Goal: Task Accomplishment & Management: Manage account settings

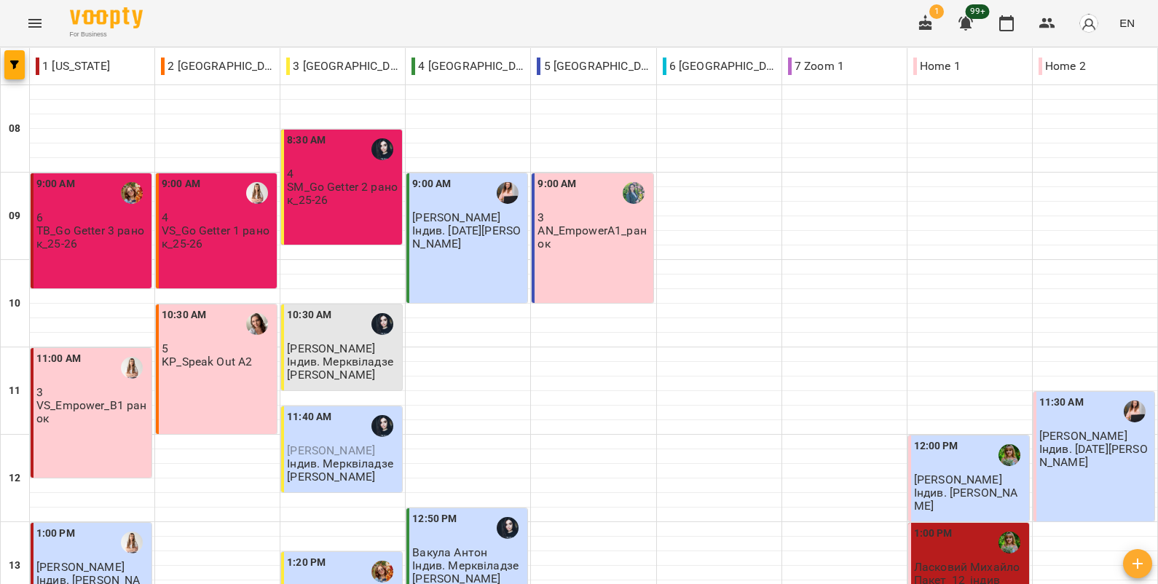
scroll to position [483, 0]
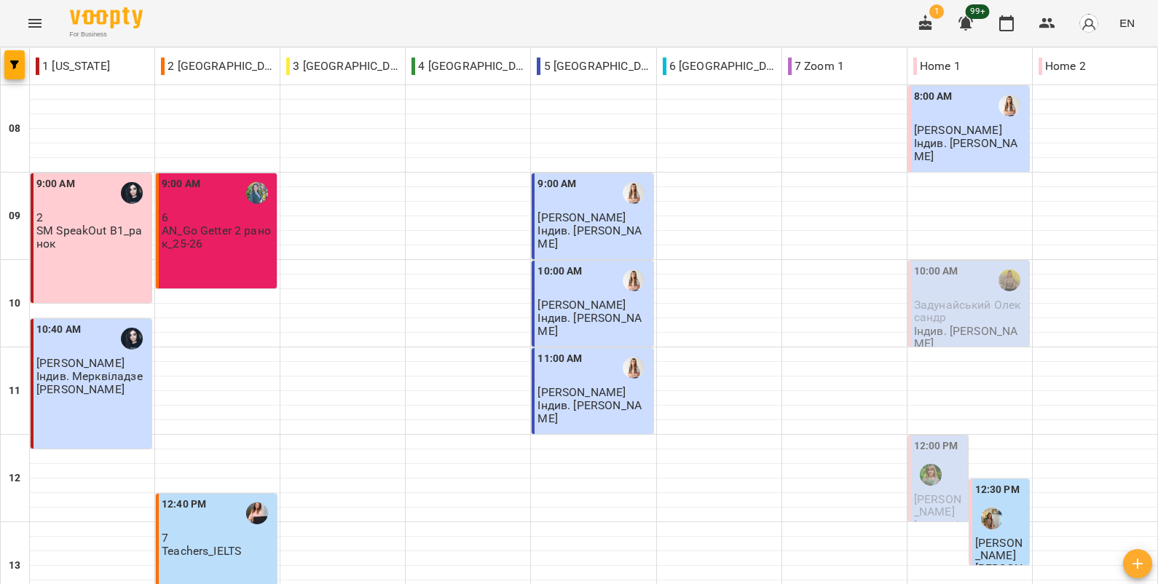
scroll to position [537, 0]
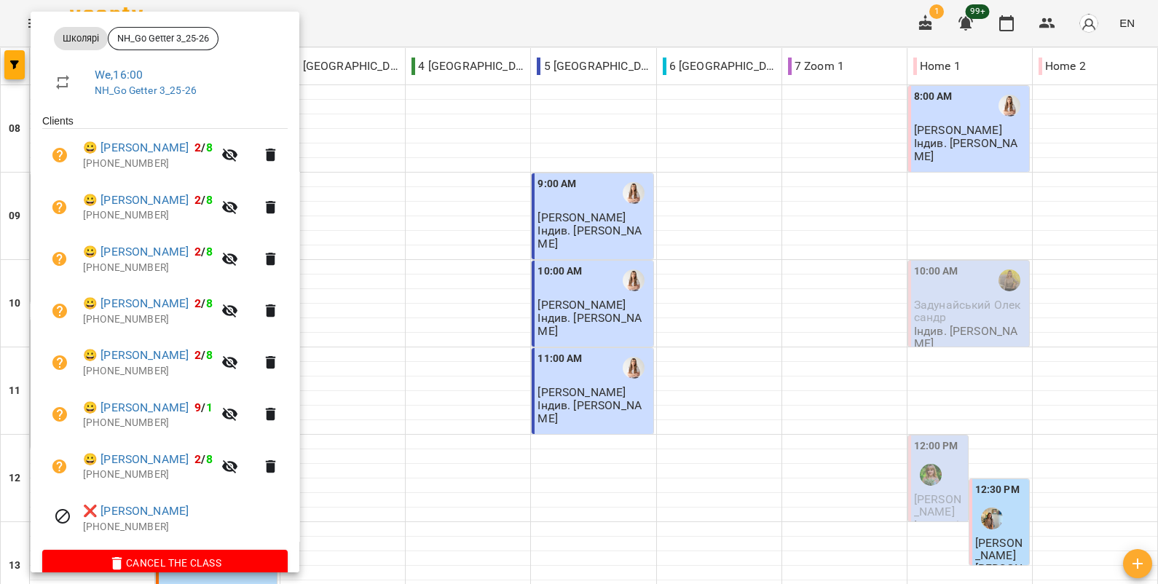
scroll to position [215, 0]
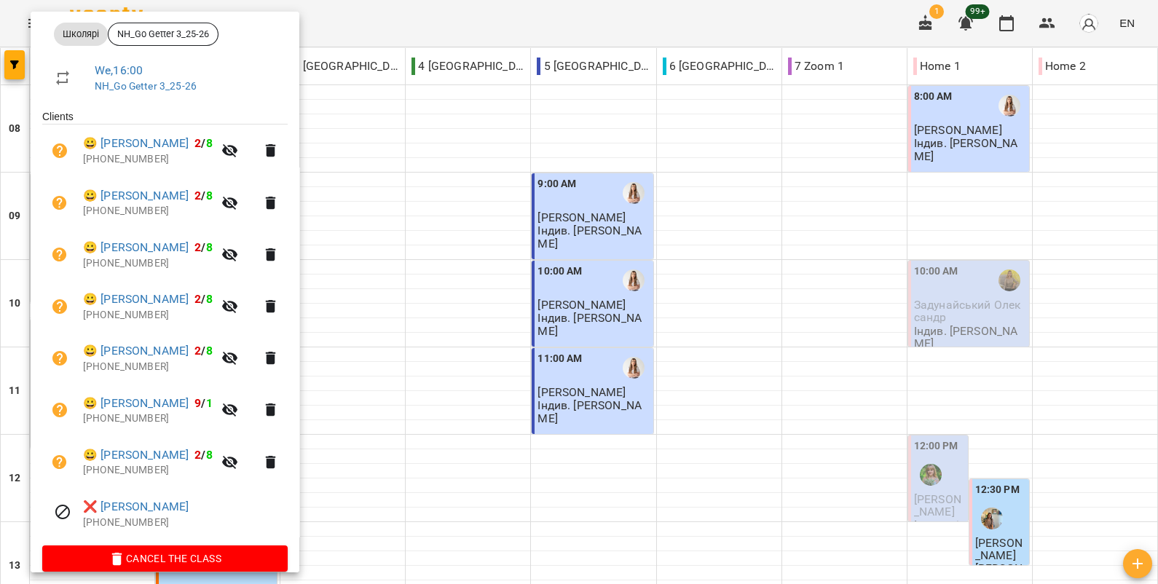
click at [355, 368] on div at bounding box center [579, 292] width 1158 height 584
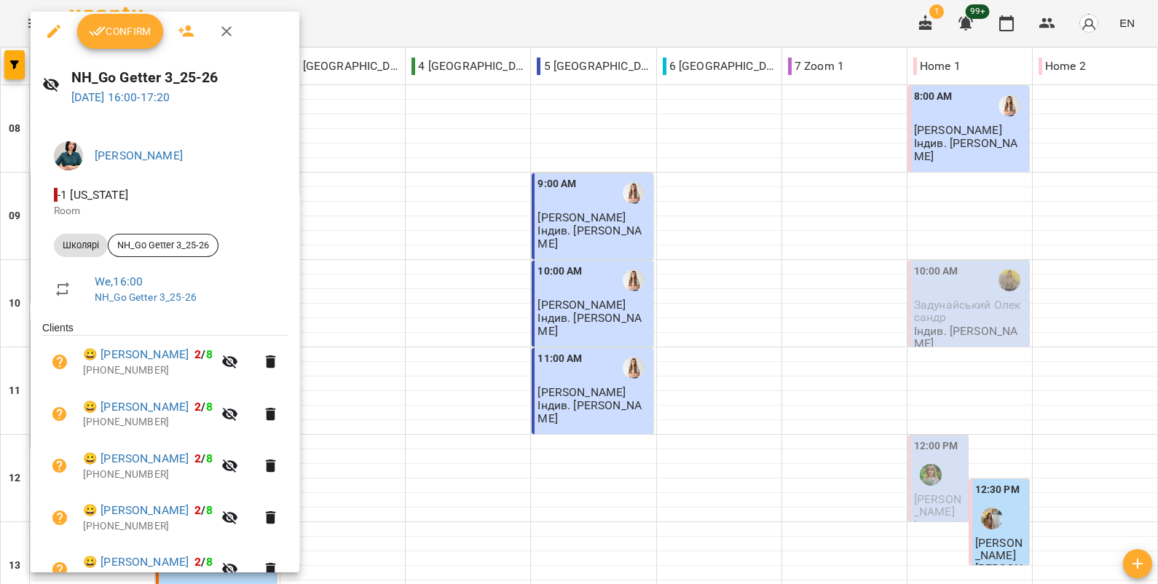
scroll to position [4, 0]
click at [141, 39] on span "Confirm" at bounding box center [120, 30] width 63 height 17
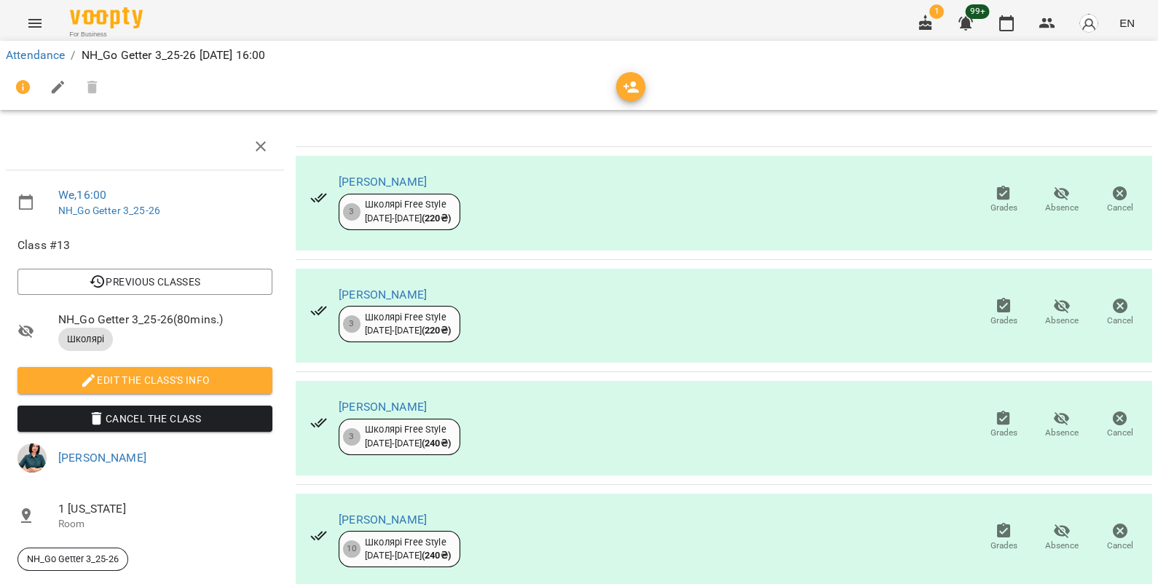
scroll to position [470, 0]
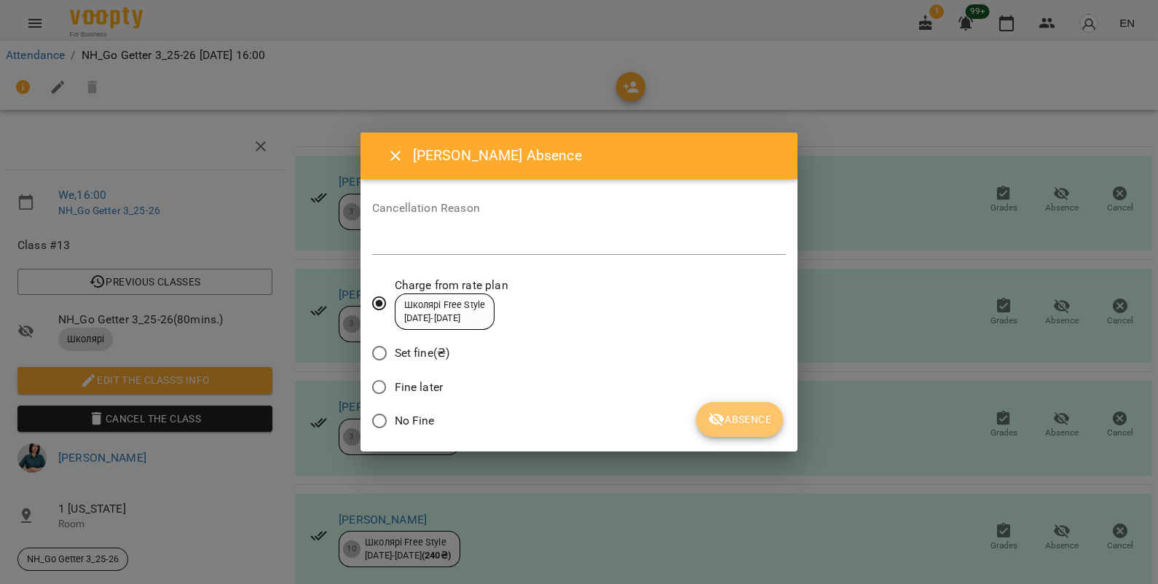
click at [723, 419] on icon "submit" at bounding box center [717, 420] width 16 height 14
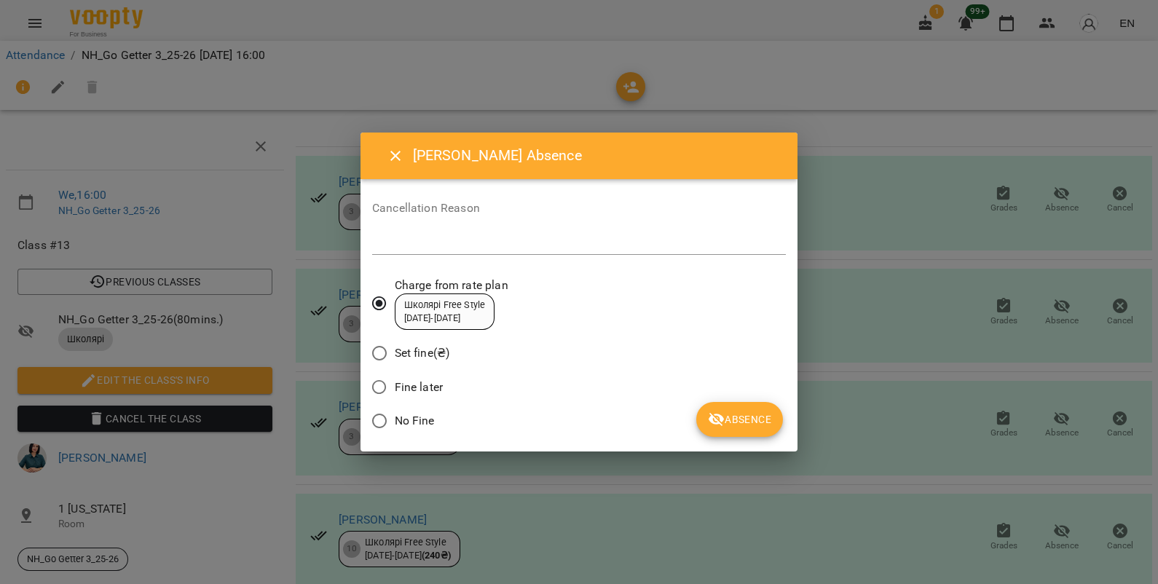
click at [733, 414] on span "Absence" at bounding box center [739, 419] width 63 height 17
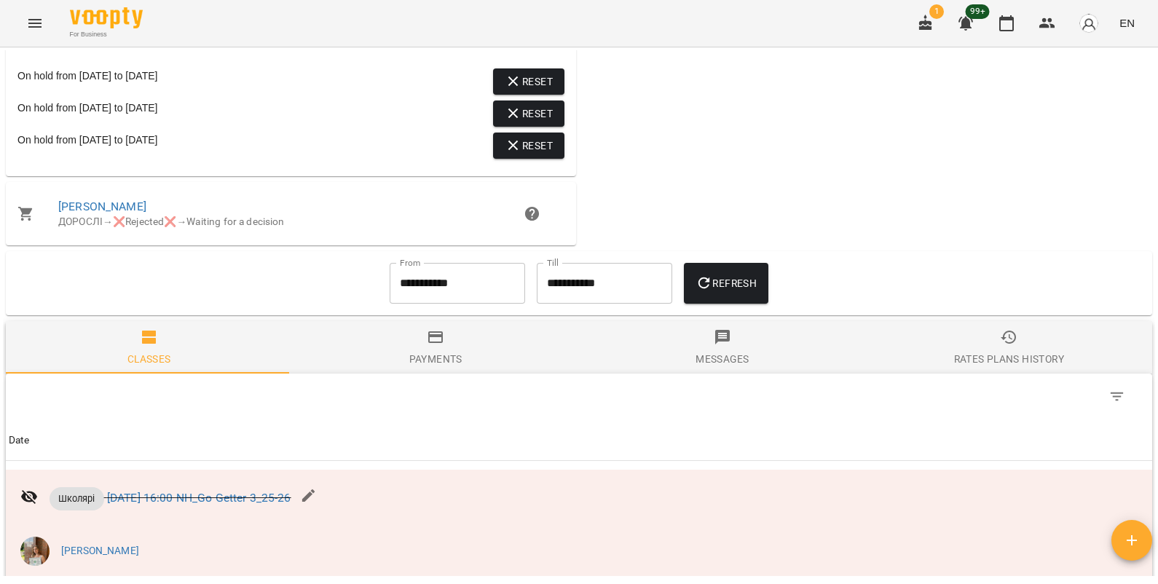
scroll to position [1163, 0]
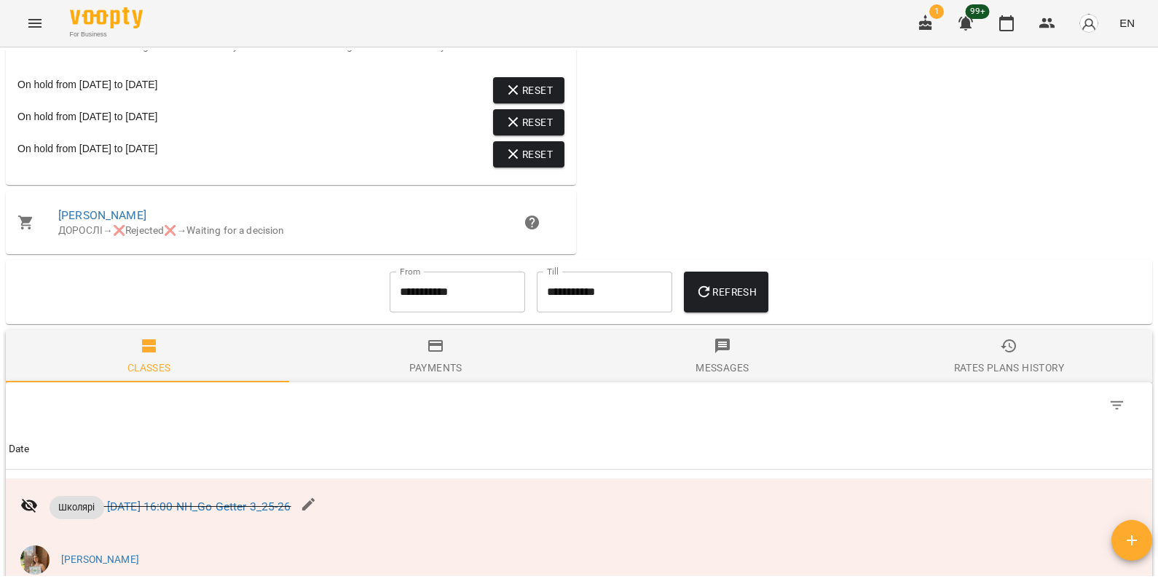
click at [426, 306] on input "**********" at bounding box center [457, 292] width 135 height 41
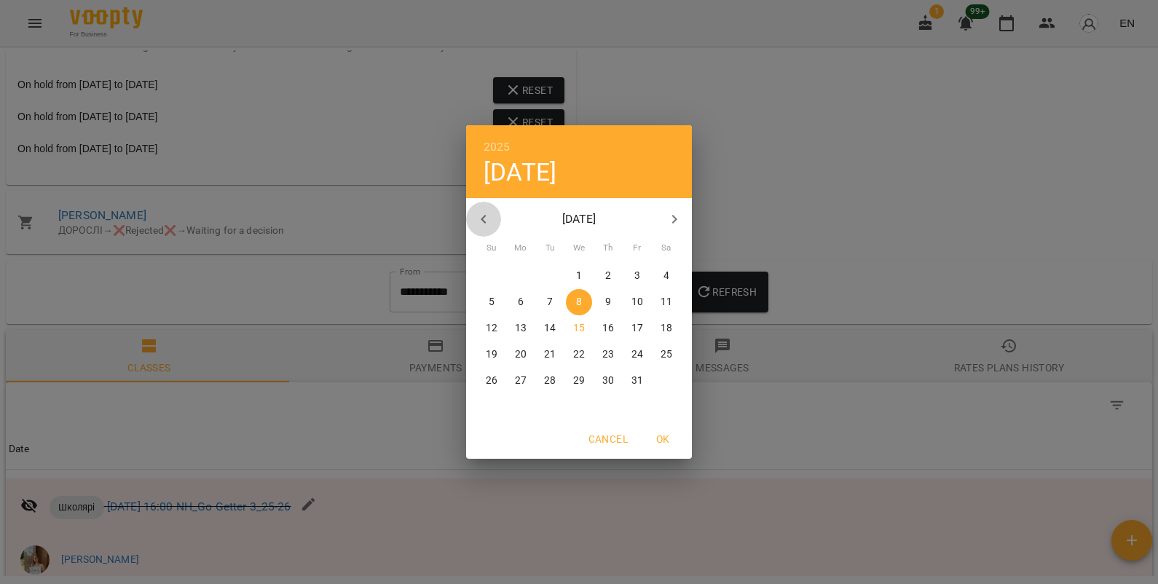
click at [488, 219] on icon "button" at bounding box center [483, 218] width 17 height 17
click at [524, 276] on span "1" at bounding box center [521, 276] width 26 height 15
type input "**********"
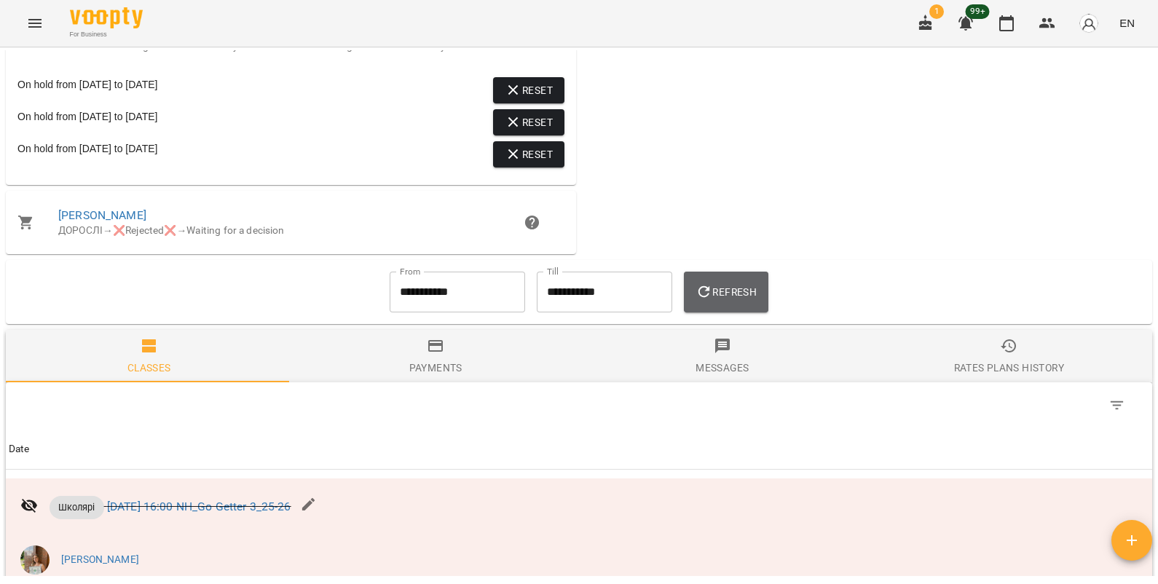
click at [720, 301] on span "Refresh" at bounding box center [726, 291] width 61 height 17
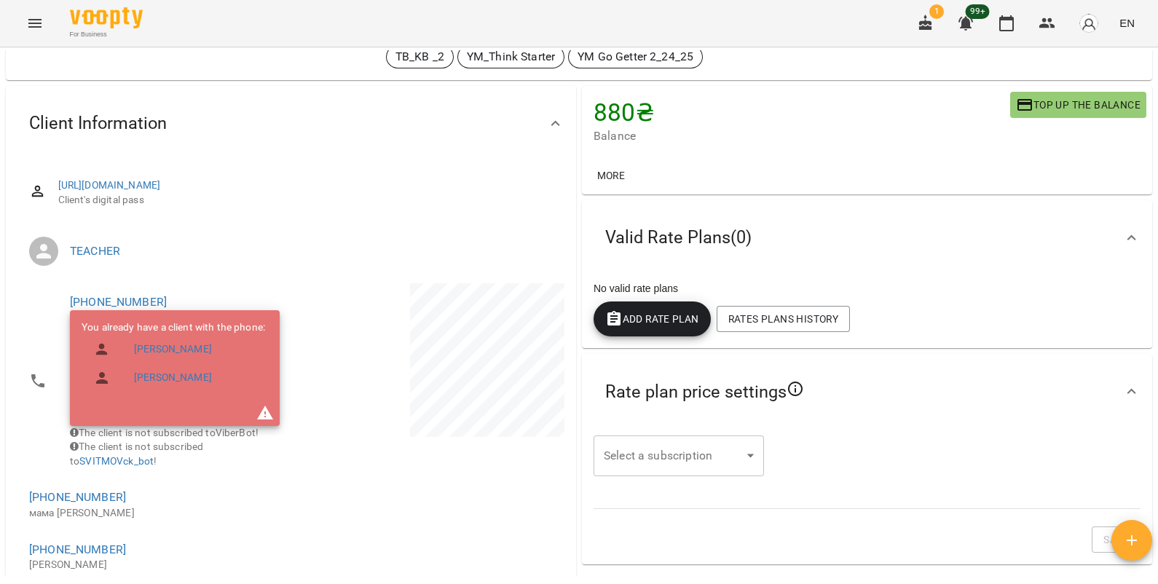
scroll to position [0, 0]
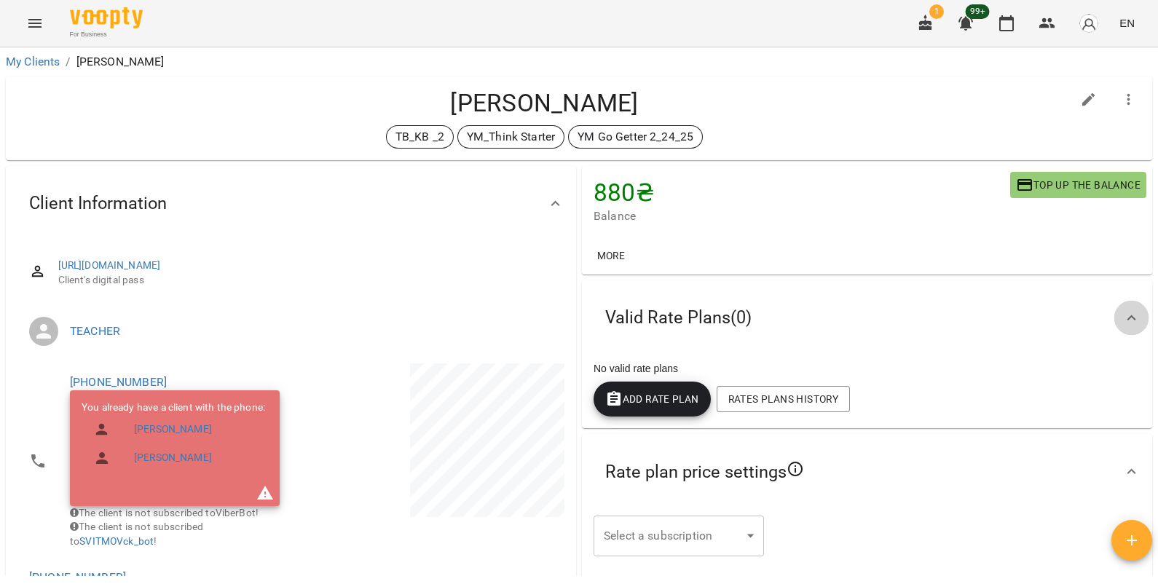
click at [1123, 319] on icon at bounding box center [1131, 318] width 17 height 17
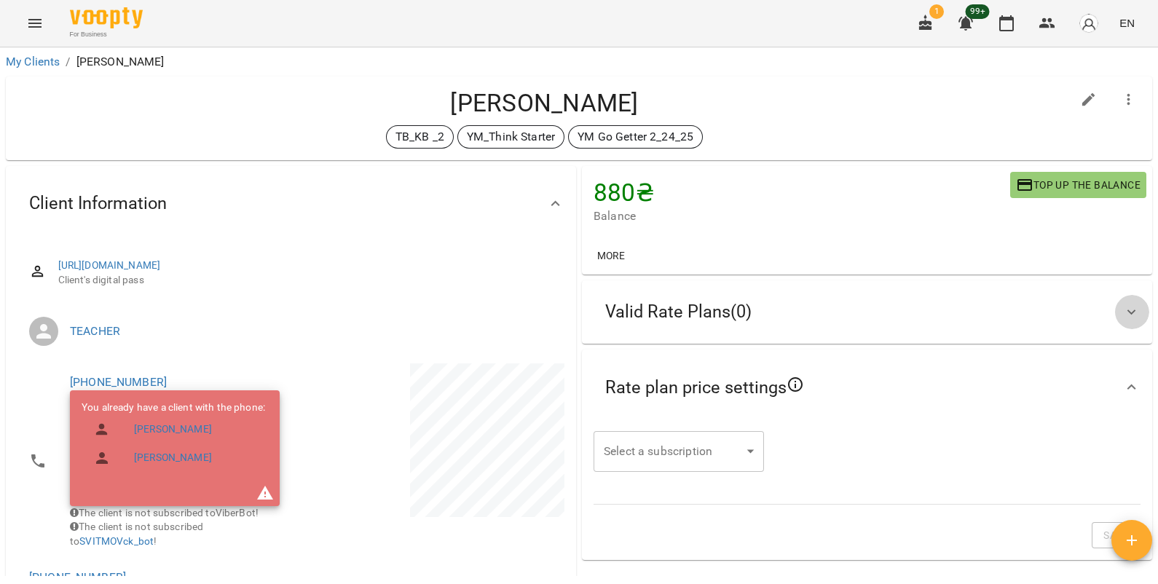
click at [1123, 319] on icon at bounding box center [1131, 312] width 17 height 17
